Goal: Task Accomplishment & Management: Manage account settings

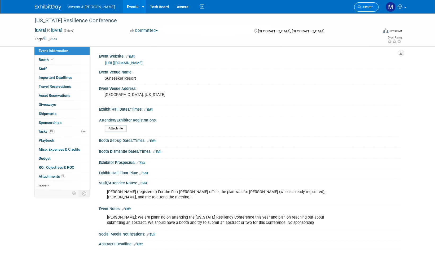
click at [375, 5] on link "Search" at bounding box center [366, 6] width 24 height 9
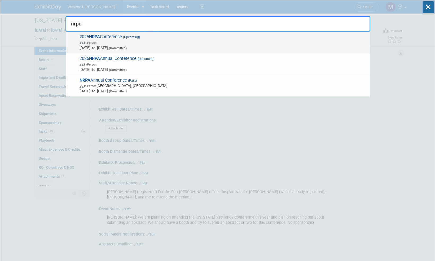
type input "nrpa"
click at [114, 36] on span "2025 NRPA Conference (Upcoming) In-Person [DATE] to [DATE] (Committed)" at bounding box center [222, 42] width 289 height 16
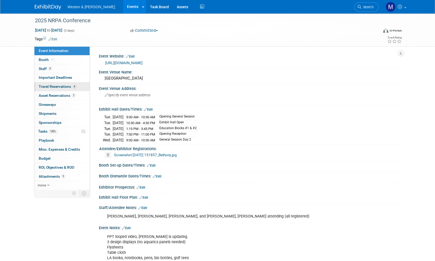
click at [61, 86] on span "Travel Reservations 4" at bounding box center [58, 86] width 38 height 4
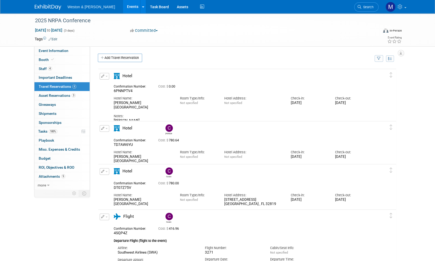
click at [106, 127] on button "button" at bounding box center [105, 128] width 10 height 7
click at [129, 128] on span "Hotel" at bounding box center [127, 128] width 10 height 5
click at [106, 128] on span "button" at bounding box center [106, 128] width 2 height 1
click at [116, 137] on button "Edit Reservation" at bounding box center [122, 138] width 45 height 8
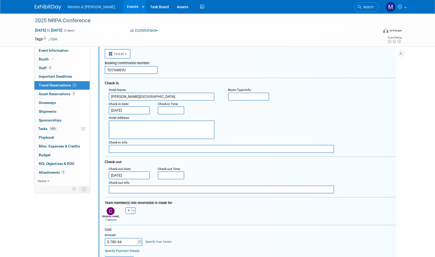
scroll to position [87, 0]
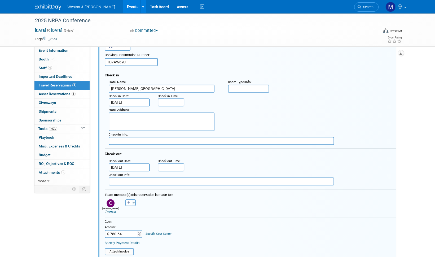
click at [48, 7] on img at bounding box center [48, 7] width 27 height 5
